Goal: Transaction & Acquisition: Purchase product/service

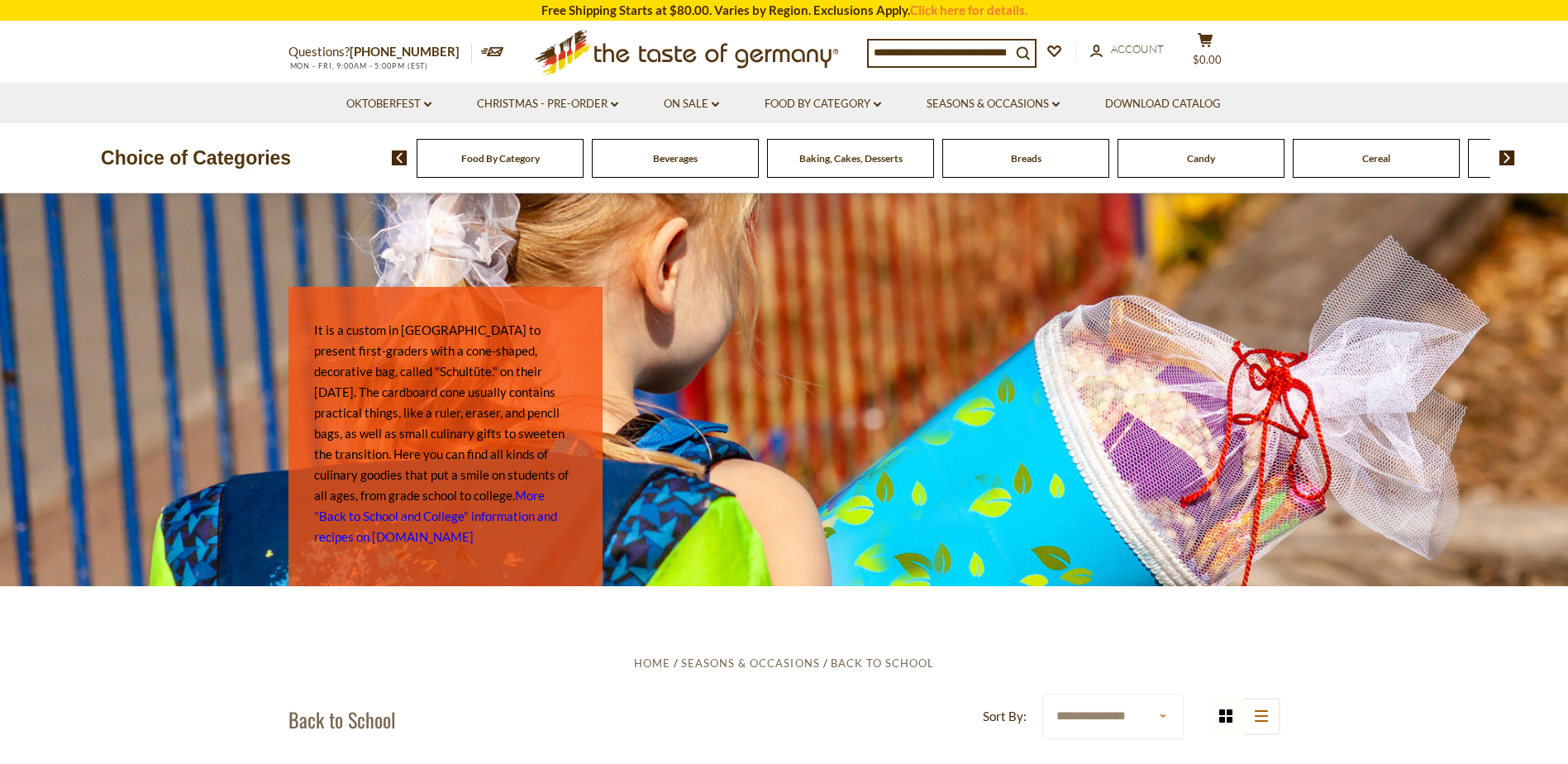
click at [584, 167] on div "Candy" at bounding box center [500, 158] width 167 height 39
click at [1189, 163] on span "Candy" at bounding box center [1201, 159] width 28 height 13
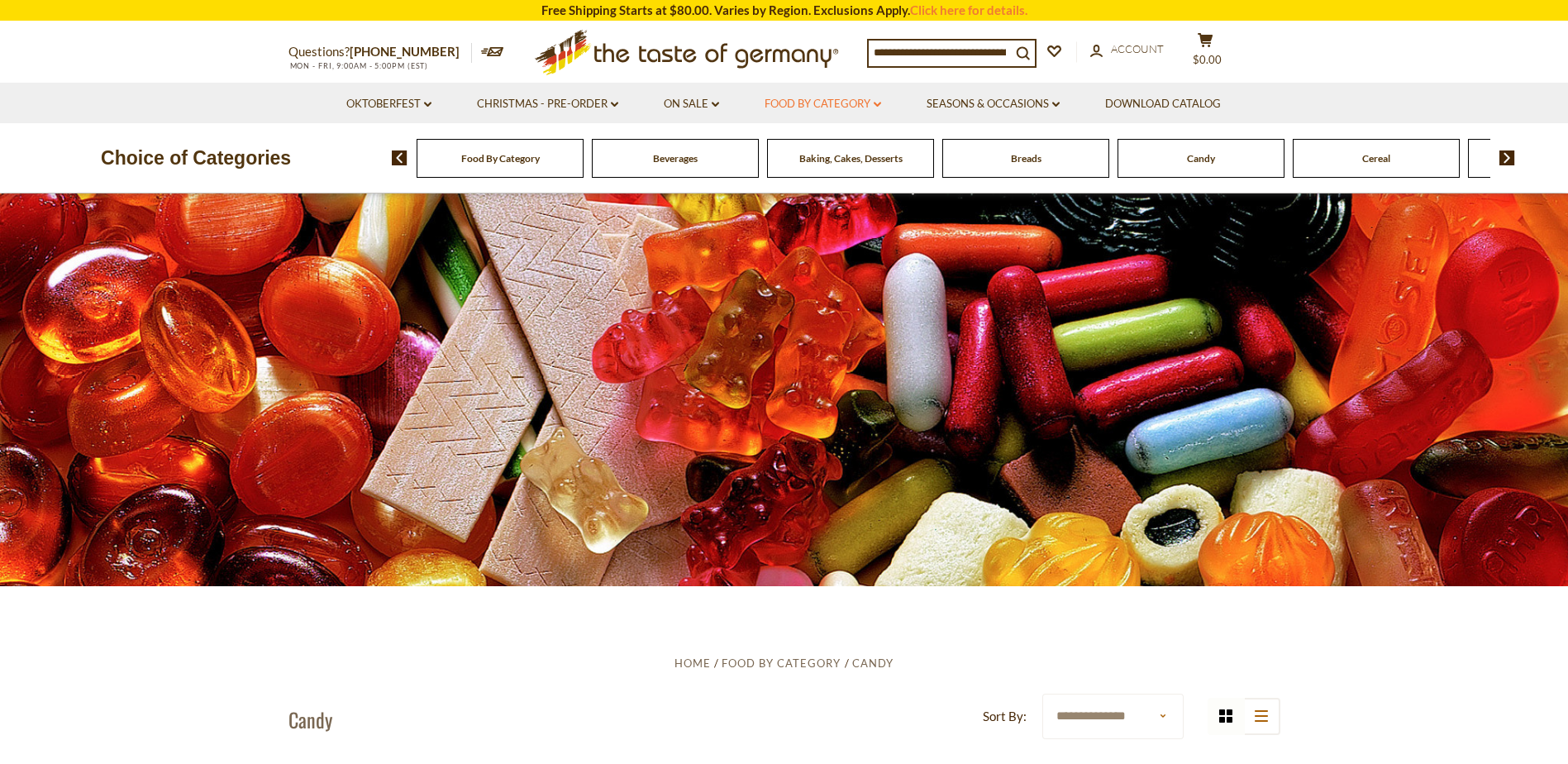
click at [849, 106] on link "Food By Category dropdown_arrow" at bounding box center [822, 104] width 116 height 18
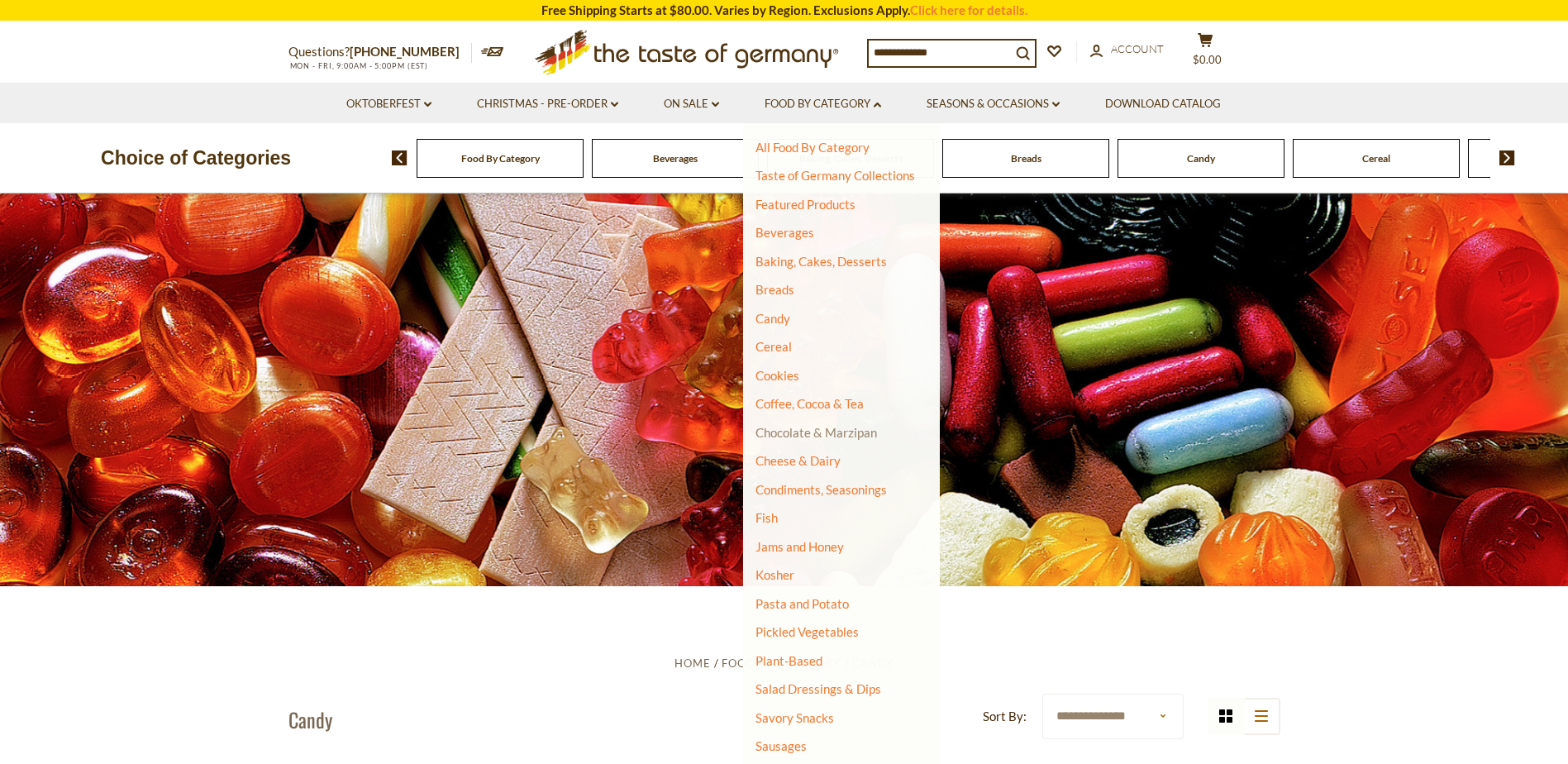
click at [838, 431] on link "Chocolate & Marzipan" at bounding box center [816, 433] width 122 height 14
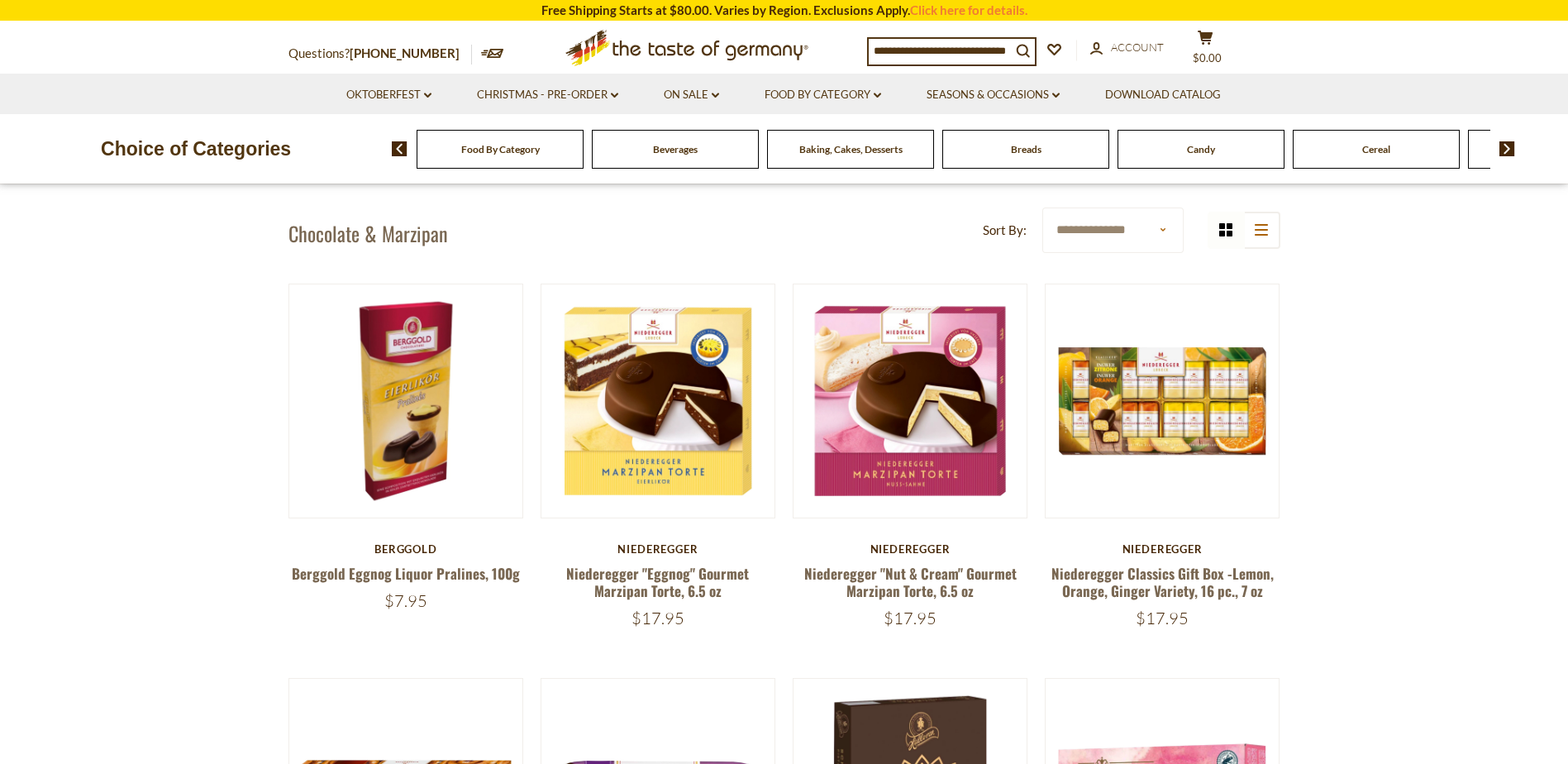
scroll to position [527, 0]
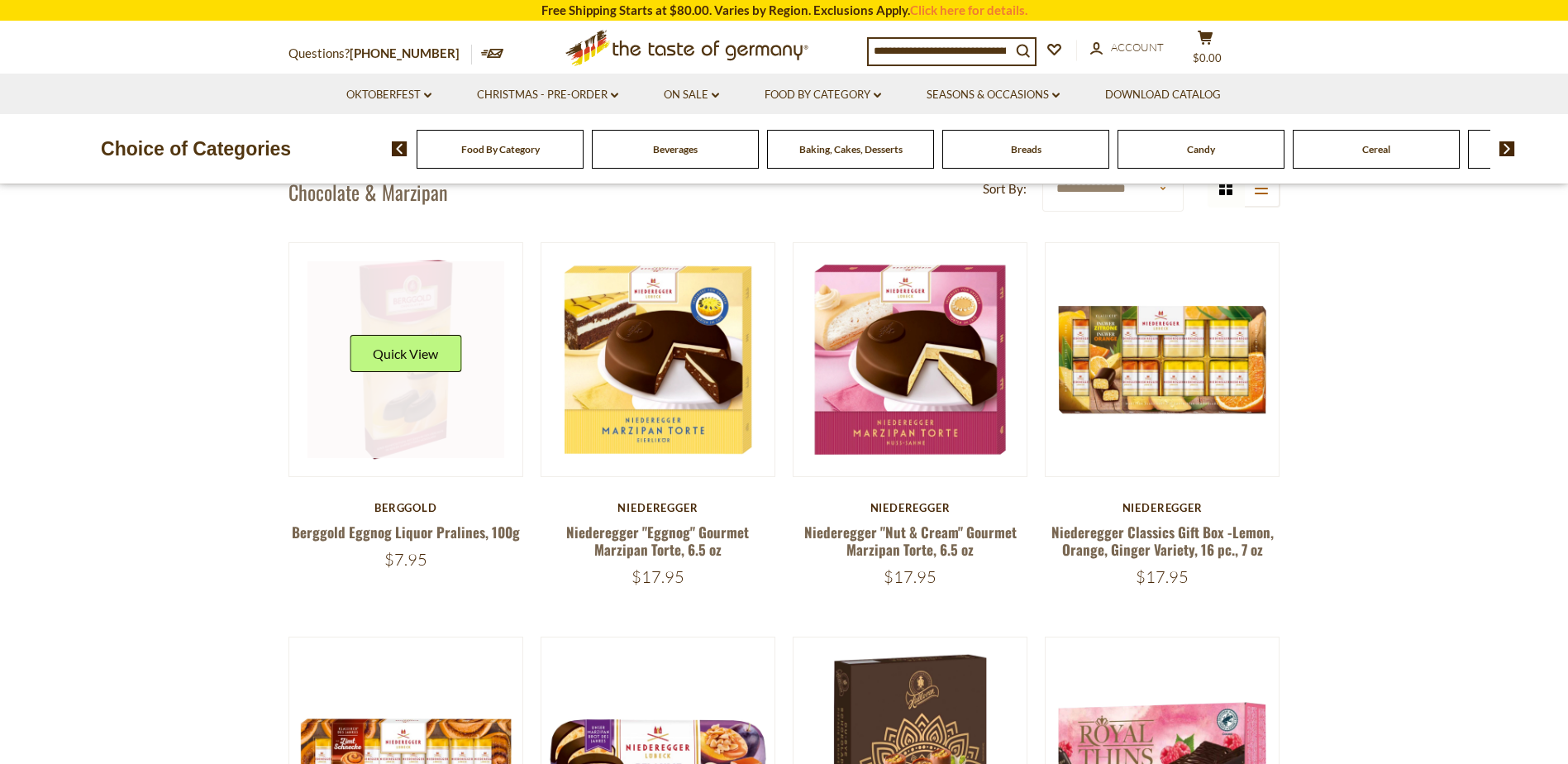
click at [408, 424] on link at bounding box center [406, 359] width 197 height 197
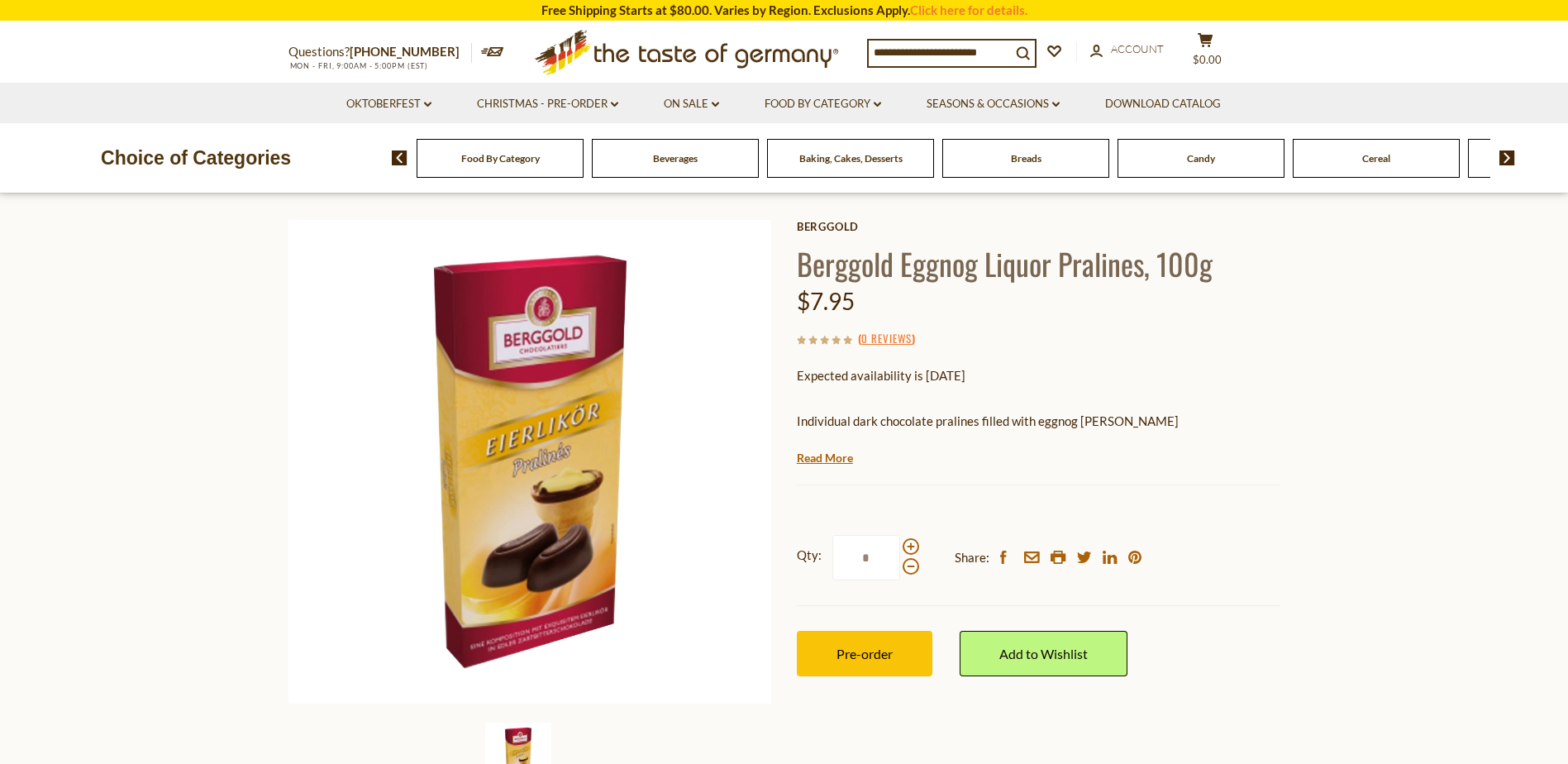
scroll to position [47, 0]
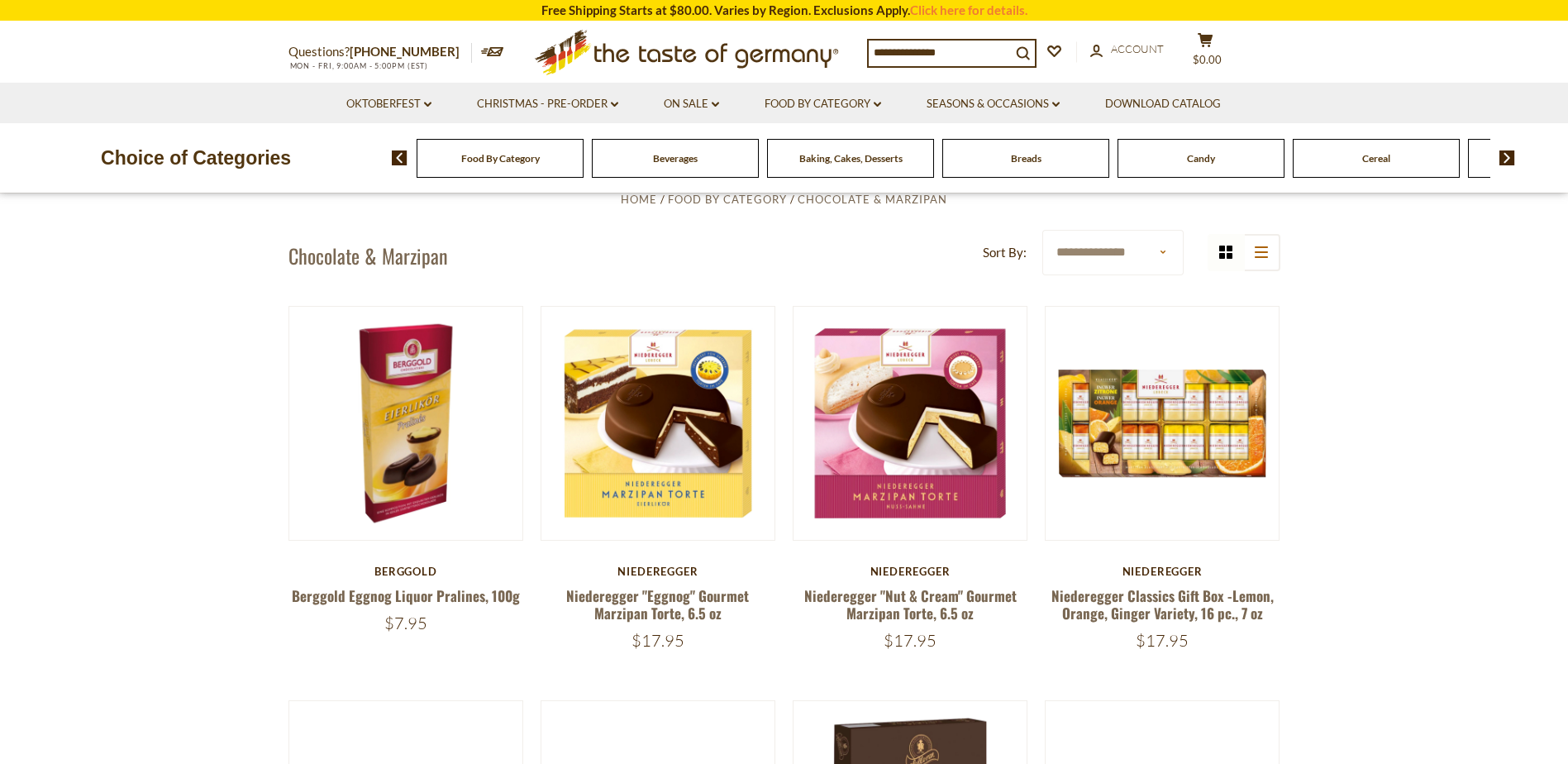
scroll to position [527, 0]
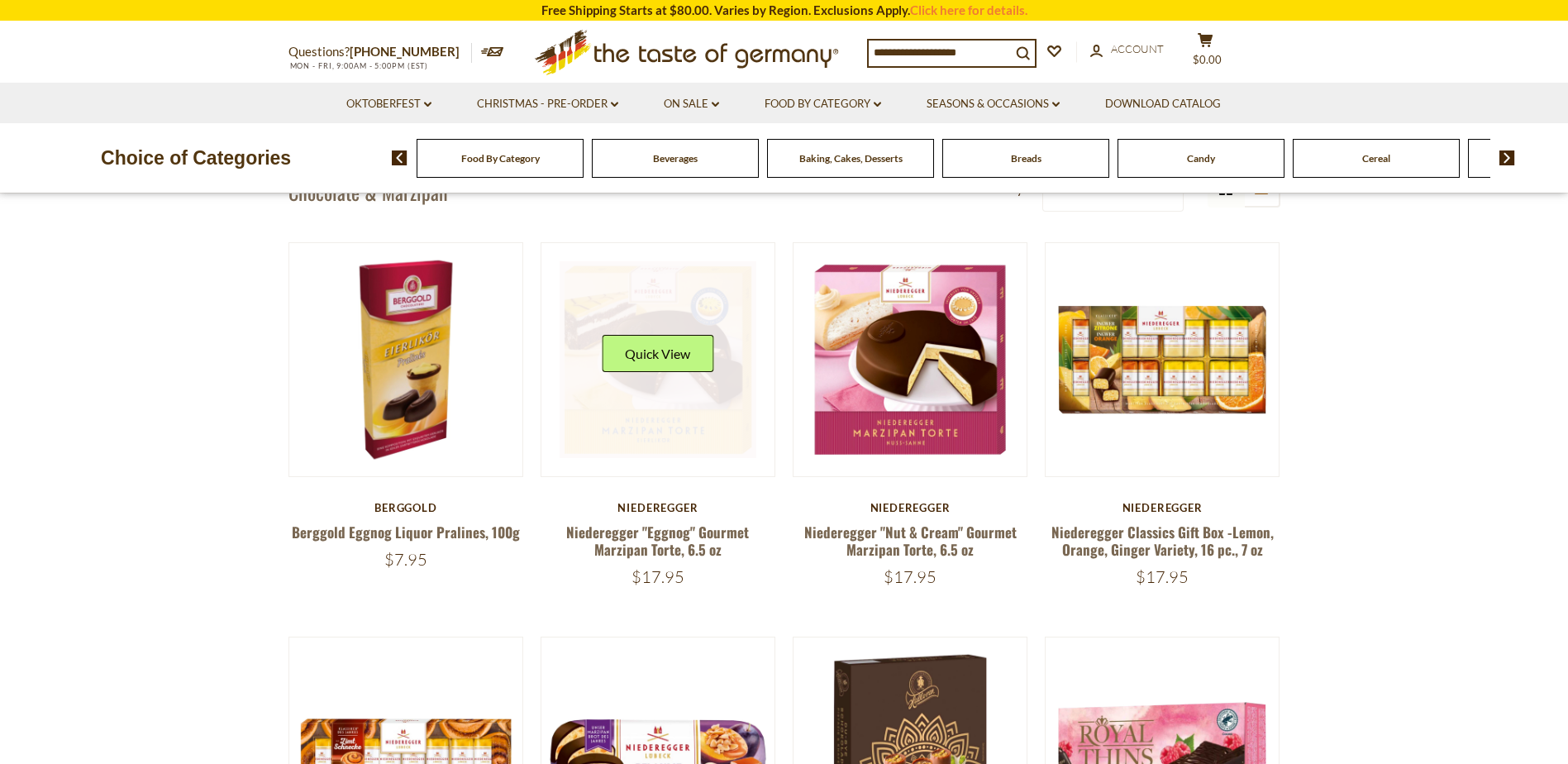
click at [637, 439] on link at bounding box center [658, 359] width 197 height 197
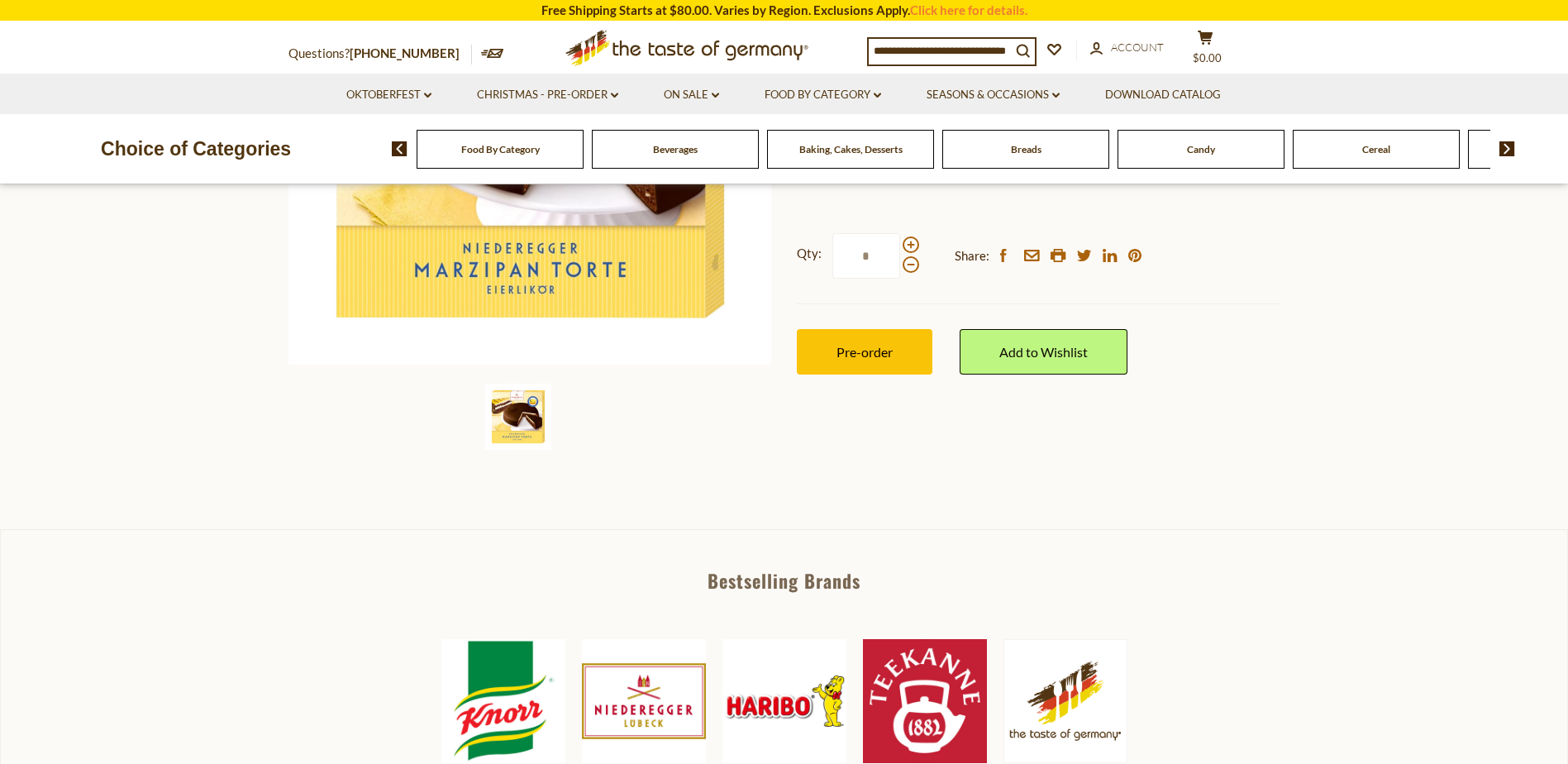
scroll to position [413, 0]
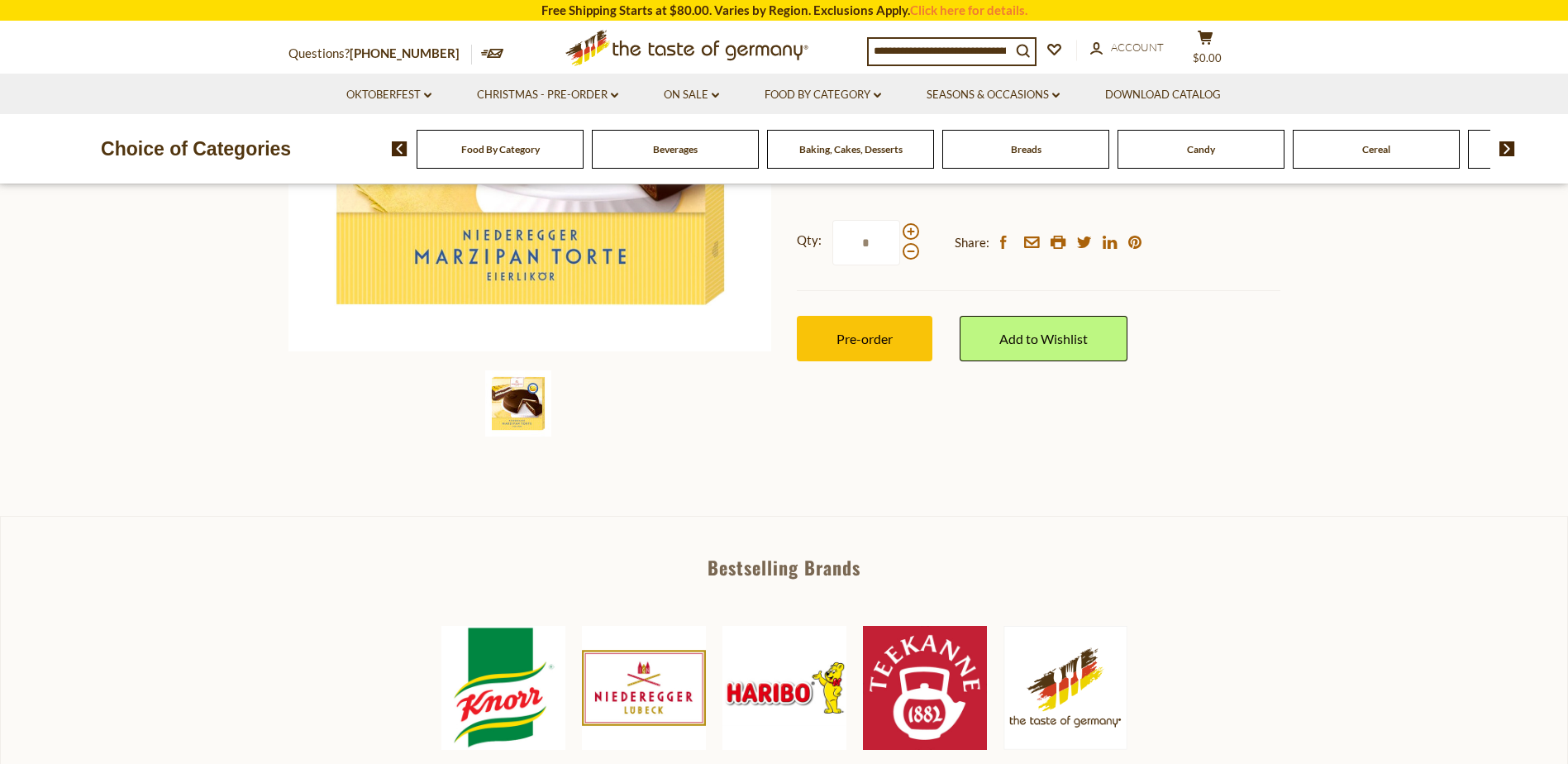
click at [514, 409] on img at bounding box center [518, 403] width 66 height 66
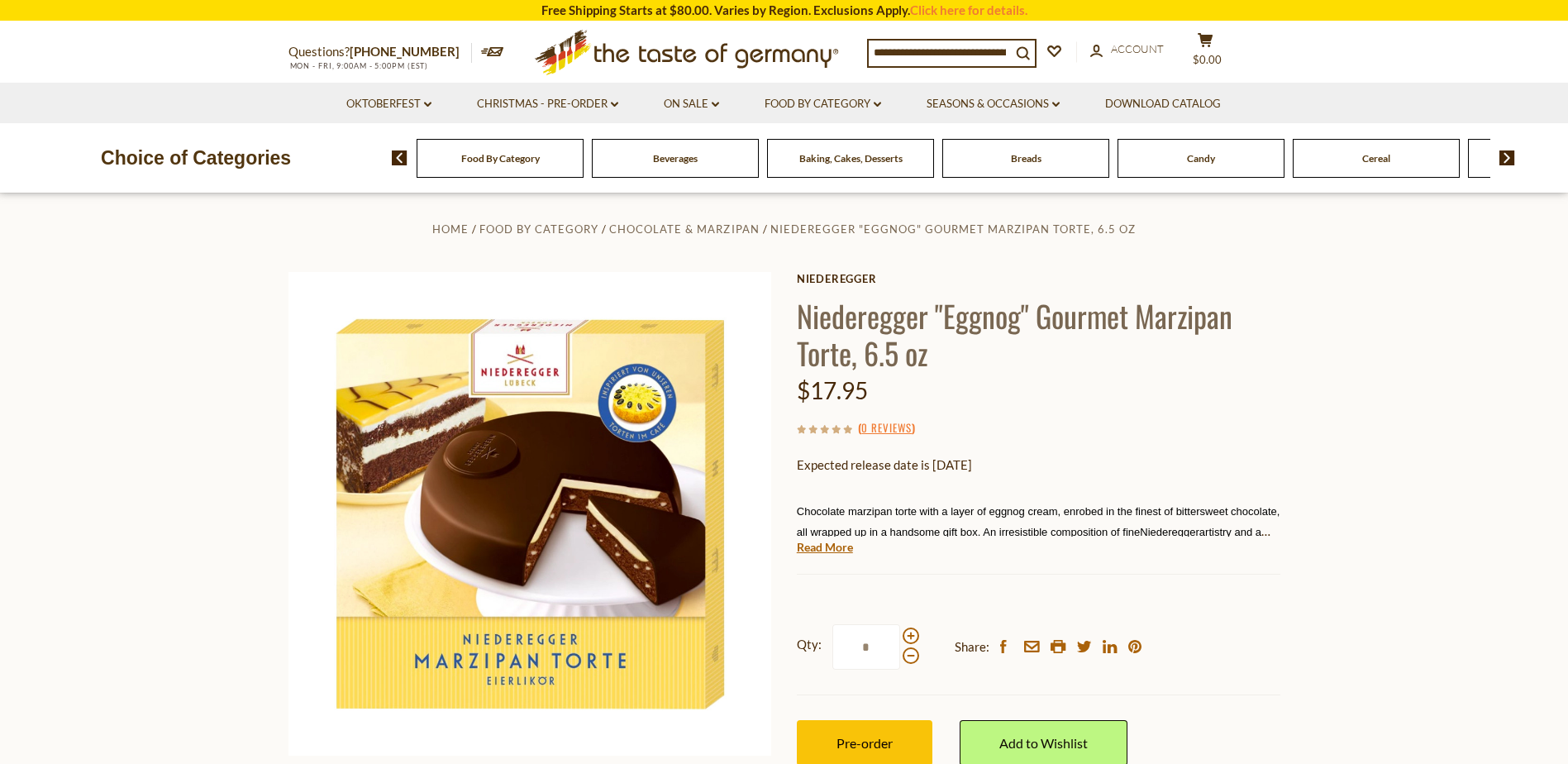
scroll to position [0, 0]
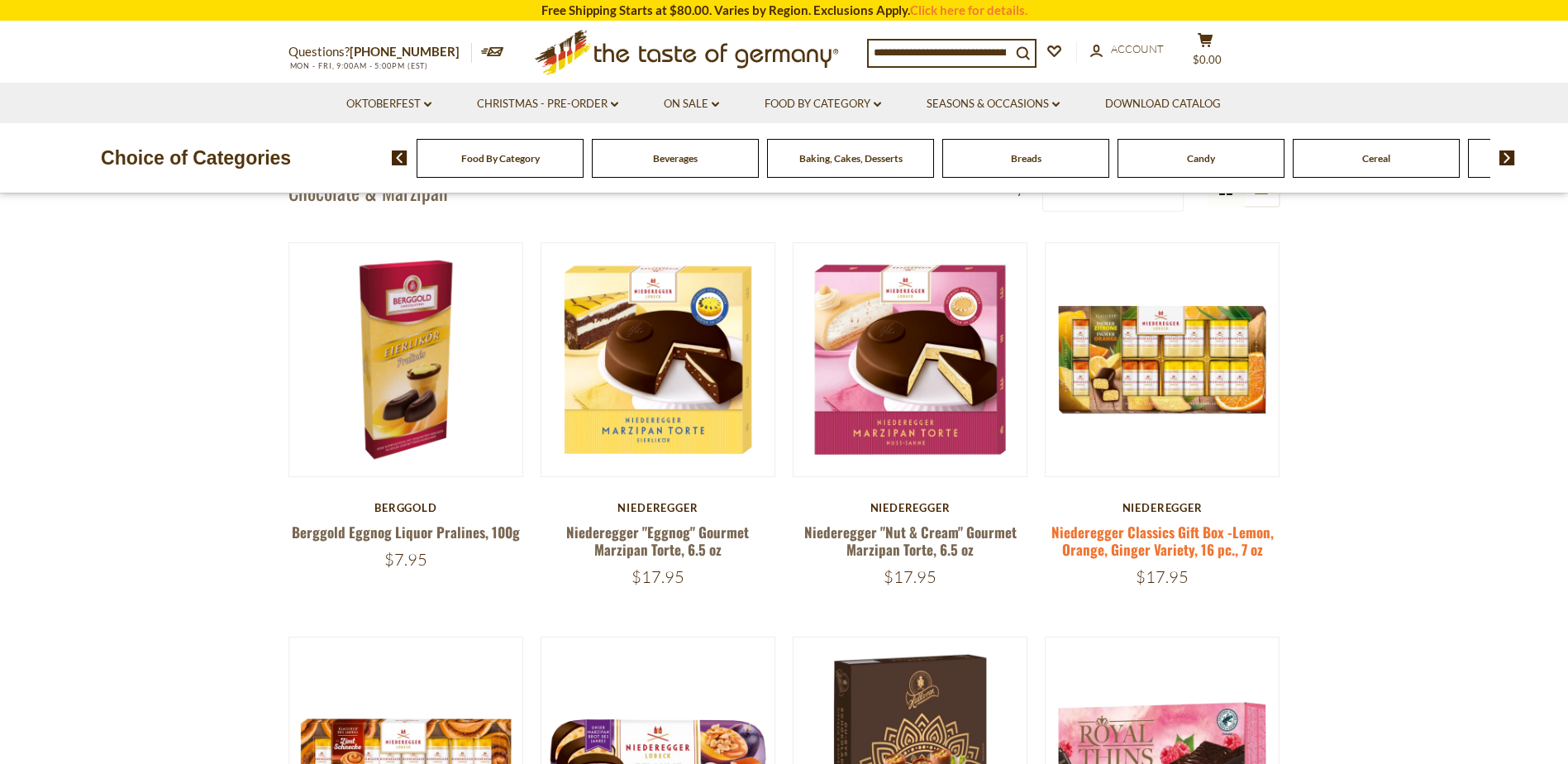
click at [1161, 541] on link "Niederegger Classics Gift Box -Lemon, Orange, Ginger Variety, 16 pc., 7 oz" at bounding box center [1163, 541] width 222 height 38
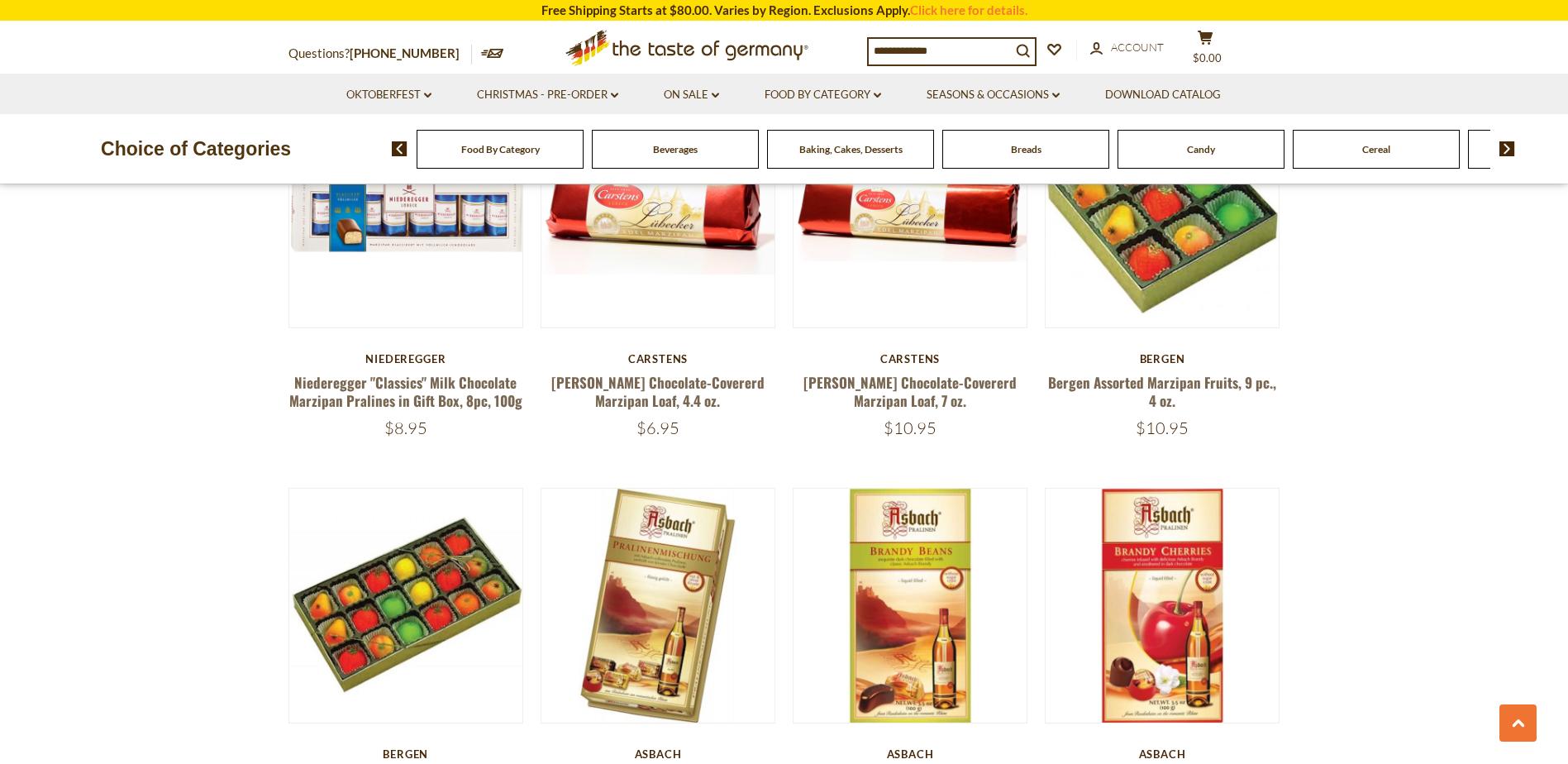
scroll to position [2871, 0]
